Goal: Complete application form: Complete application form

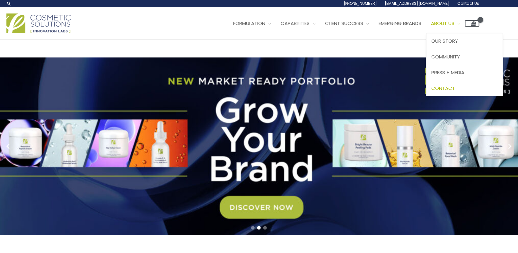
click at [455, 90] on span "Contact" at bounding box center [443, 88] width 24 height 7
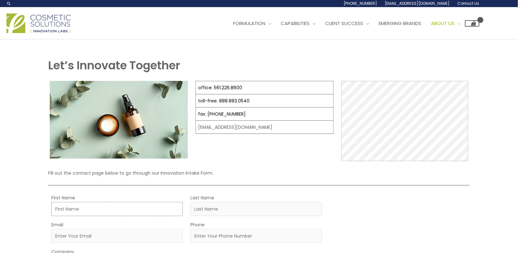
click at [89, 209] on input "First Name" at bounding box center [116, 209] width 131 height 14
type input "Mark"
type input "Billones"
type input "m_abillones@yahoo.com"
type input "9087687676"
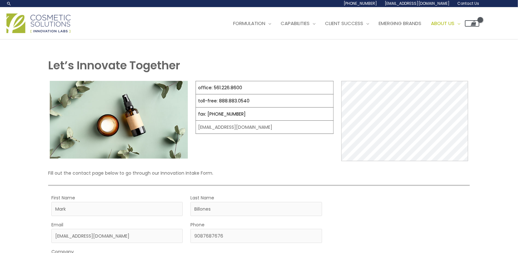
select select "United States"
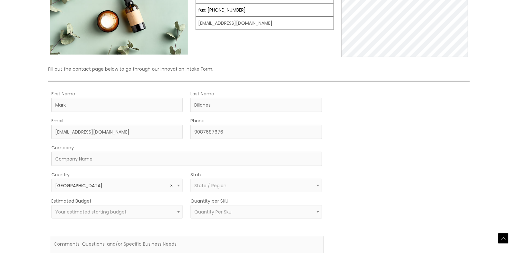
select select "New Jersey"
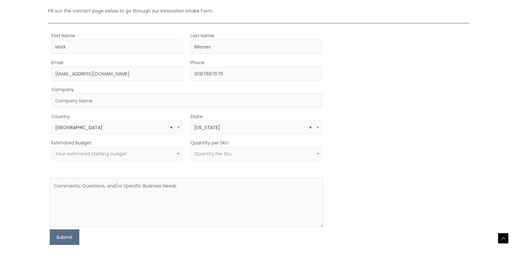
scroll to position [163, 0]
click at [121, 101] on input "Company" at bounding box center [186, 100] width 270 height 14
type input "ALEXANDER MEN'S PERSONAL CARE"
click at [123, 155] on span "Your estimated starting budget" at bounding box center [90, 153] width 71 height 6
click at [364, 206] on div "MOQ TRIGGER STEP 2 TRIGGER" at bounding box center [400, 138] width 137 height 214
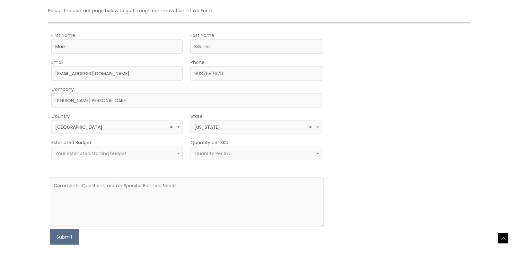
click at [246, 159] on span "Quantity Per Sku" at bounding box center [255, 153] width 131 height 13
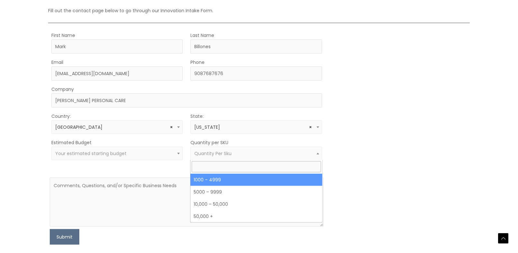
select select "10"
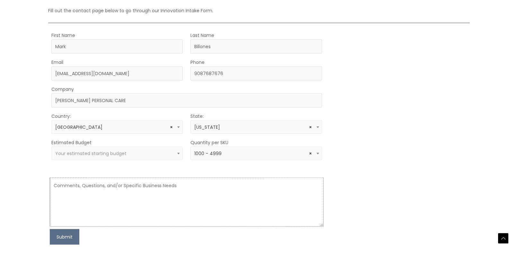
click at [141, 197] on textarea at bounding box center [187, 202] width 274 height 49
paste textarea "Good morning. My name is Mark Billones. I’m doing a start up with a friend of m…"
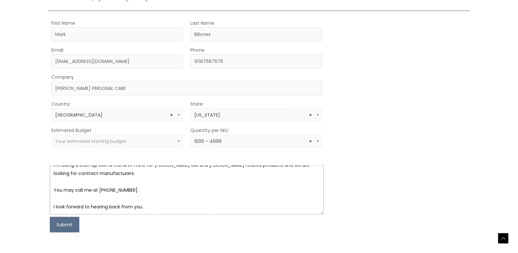
scroll to position [185, 0]
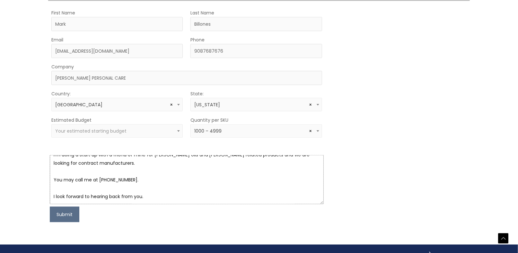
click at [59, 177] on textarea "Good morning. My name is Mark Billones. I’m doing a start up with a friend of m…" at bounding box center [187, 179] width 274 height 49
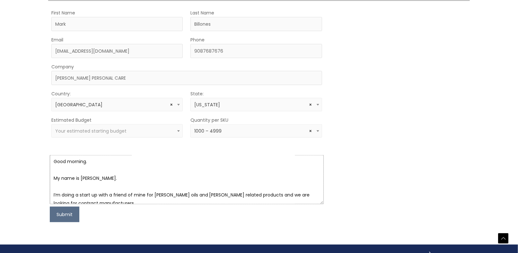
scroll to position [0, 0]
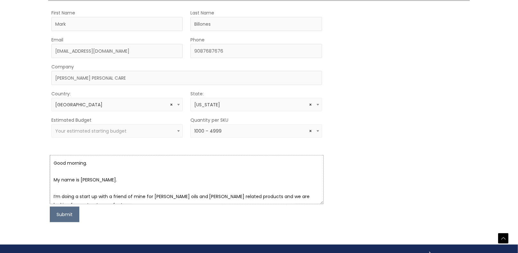
click at [81, 161] on textarea "Good morning. My name is Mark Billones. I’m doing a start up with a friend of m…" at bounding box center [187, 179] width 274 height 49
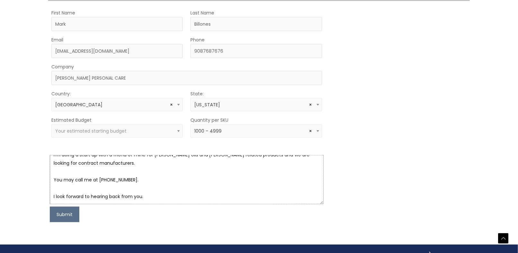
scroll to position [66, 0]
click at [180, 199] on textarea "Hello, Good morning. My name is Mark Billones. I’m doing a start up with a frie…" at bounding box center [187, 179] width 274 height 49
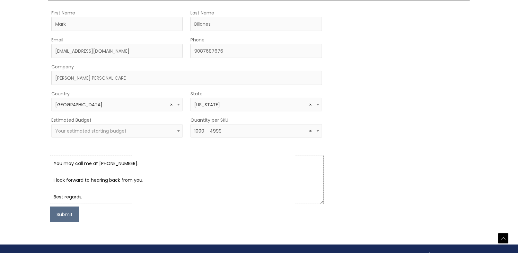
scroll to position [92, 0]
type textarea "Hello, Good morning. My name is Mark Billones. I’m doing a start up with a frie…"
drag, startPoint x: 67, startPoint y: 218, endPoint x: 71, endPoint y: 218, distance: 3.9
click at [67, 218] on button "Submit" at bounding box center [65, 214] width 30 height 15
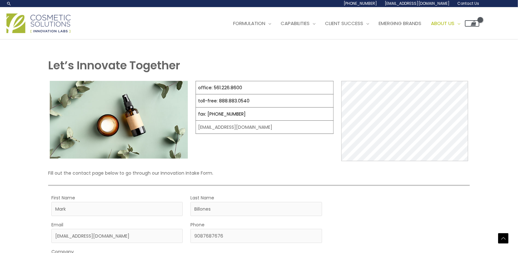
scroll to position [150, 0]
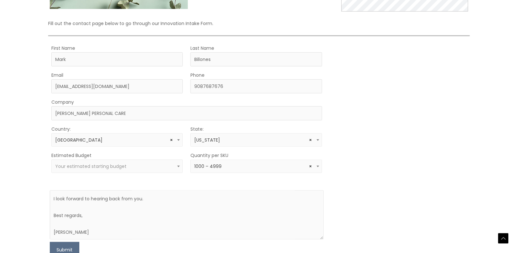
drag, startPoint x: 414, startPoint y: 185, endPoint x: 417, endPoint y: 184, distance: 3.5
click at [415, 184] on div "MOQ TRIGGER STEP 2 TRIGGER" at bounding box center [400, 151] width 137 height 214
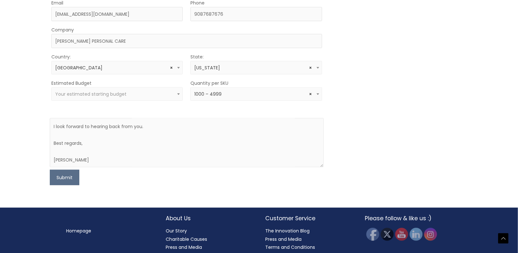
scroll to position [235, 0]
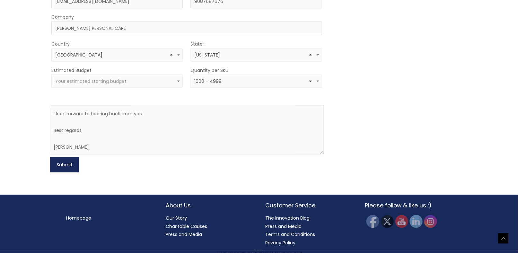
click at [62, 166] on button "Submit" at bounding box center [65, 164] width 30 height 15
click at [128, 81] on span "Your estimated starting budget" at bounding box center [117, 81] width 124 height 6
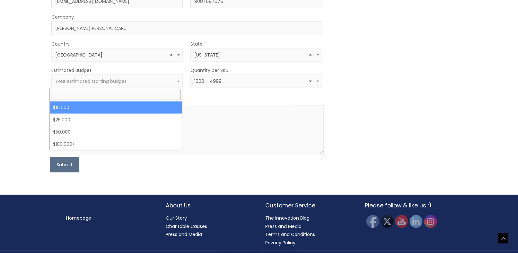
select select "10000"
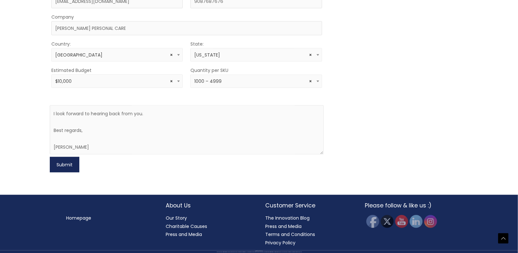
click at [67, 166] on button "Submit" at bounding box center [65, 164] width 30 height 15
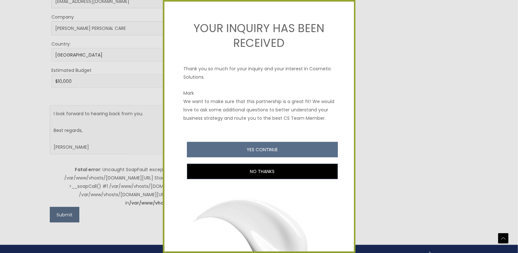
click at [417, 148] on div at bounding box center [259, 126] width 518 height 253
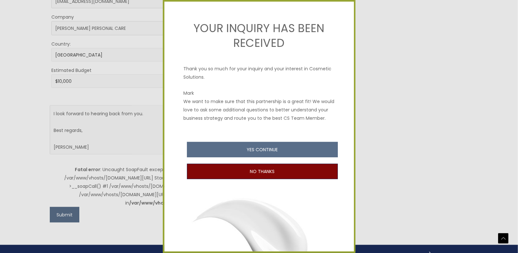
click at [305, 177] on button "NO THANKS" at bounding box center [262, 171] width 151 height 15
